Goal: Task Accomplishment & Management: Manage account settings

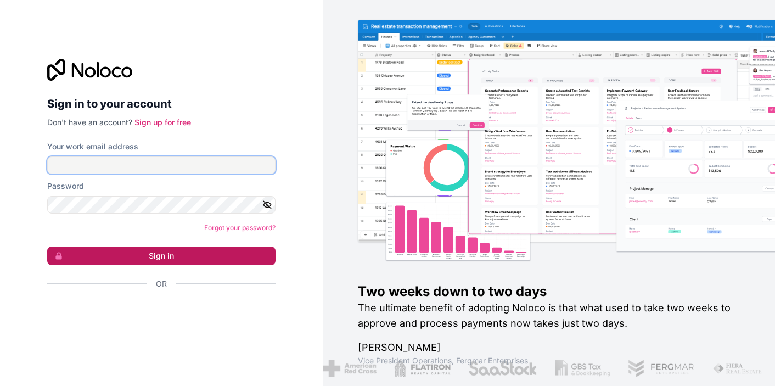
type input "[PERSON_NAME][EMAIL_ADDRESS][PERSON_NAME][DOMAIN_NAME]"
click at [181, 253] on button "Sign in" at bounding box center [161, 256] width 228 height 19
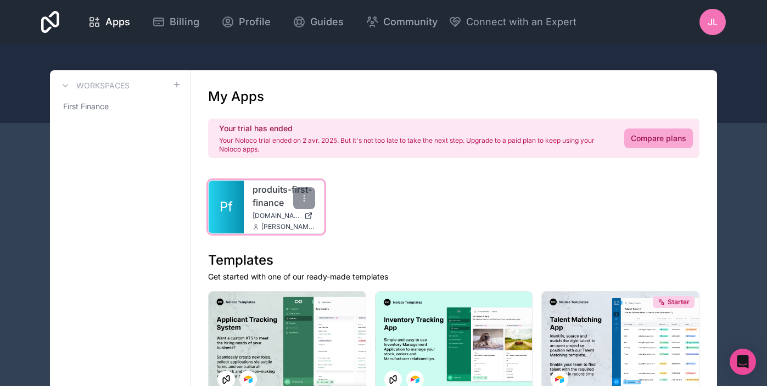
click at [267, 225] on span "[PERSON_NAME][EMAIL_ADDRESS][PERSON_NAME][DOMAIN_NAME]" at bounding box center [288, 226] width 54 height 9
click at [241, 210] on link "Pf" at bounding box center [226, 207] width 35 height 53
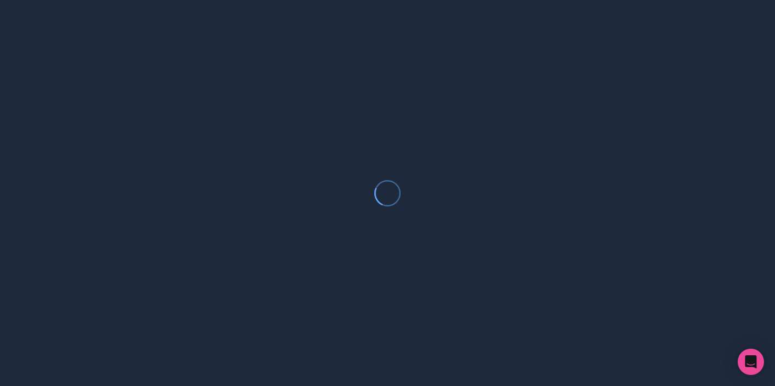
click at [241, 210] on div at bounding box center [387, 193] width 775 height 386
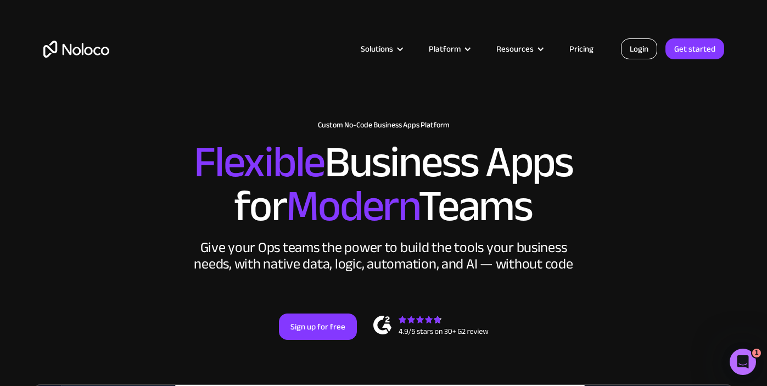
click at [639, 50] on link "Login" at bounding box center [639, 48] width 36 height 21
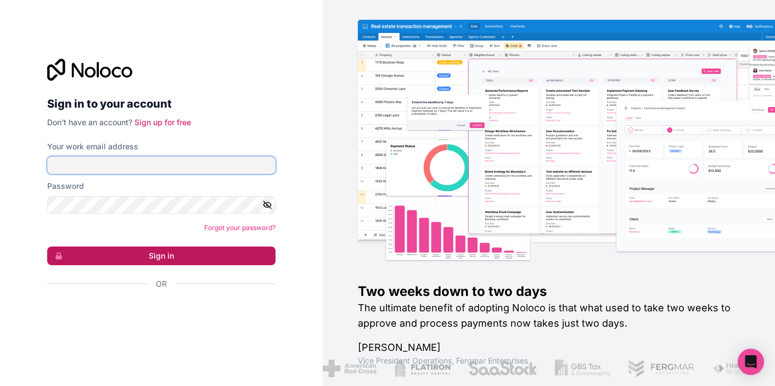
type input "jerome.lindstrom@first-finance.fr"
click at [224, 259] on button "Sign in" at bounding box center [161, 256] width 228 height 19
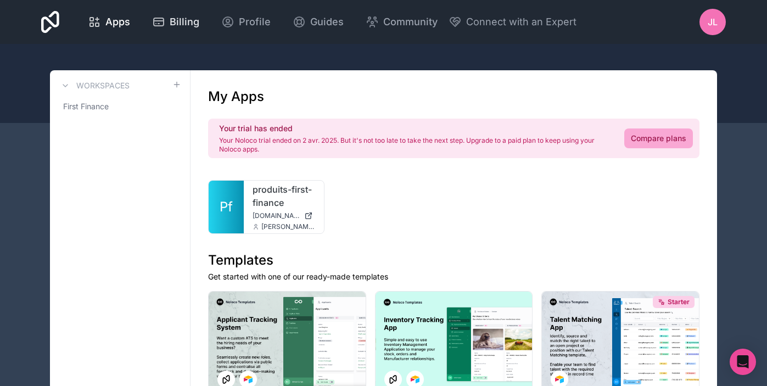
click at [183, 24] on span "Billing" at bounding box center [185, 21] width 30 height 15
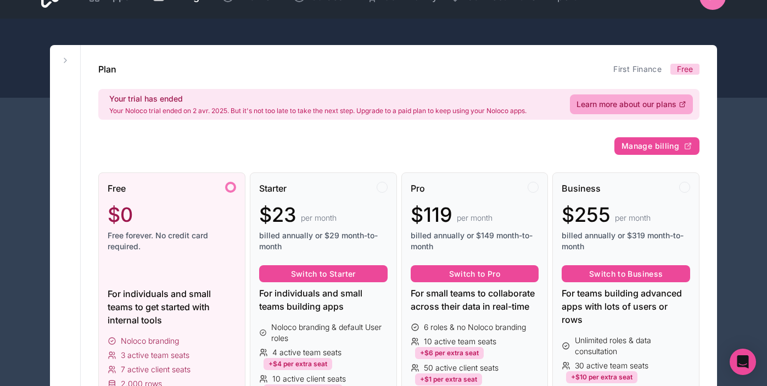
scroll to position [25, 0]
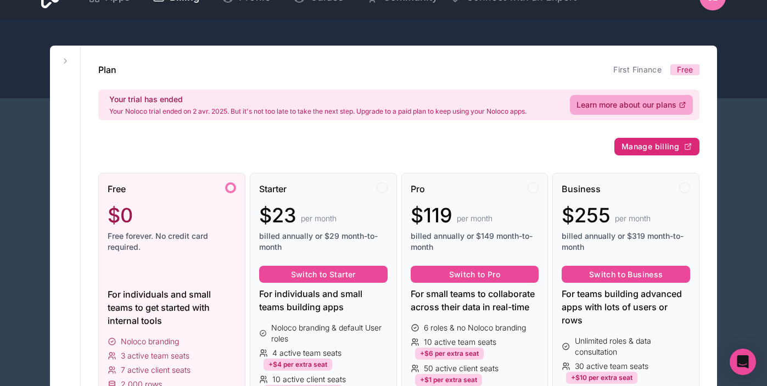
click at [631, 145] on span "Manage billing" at bounding box center [651, 147] width 58 height 10
